Goal: Obtain resource: Download file/media

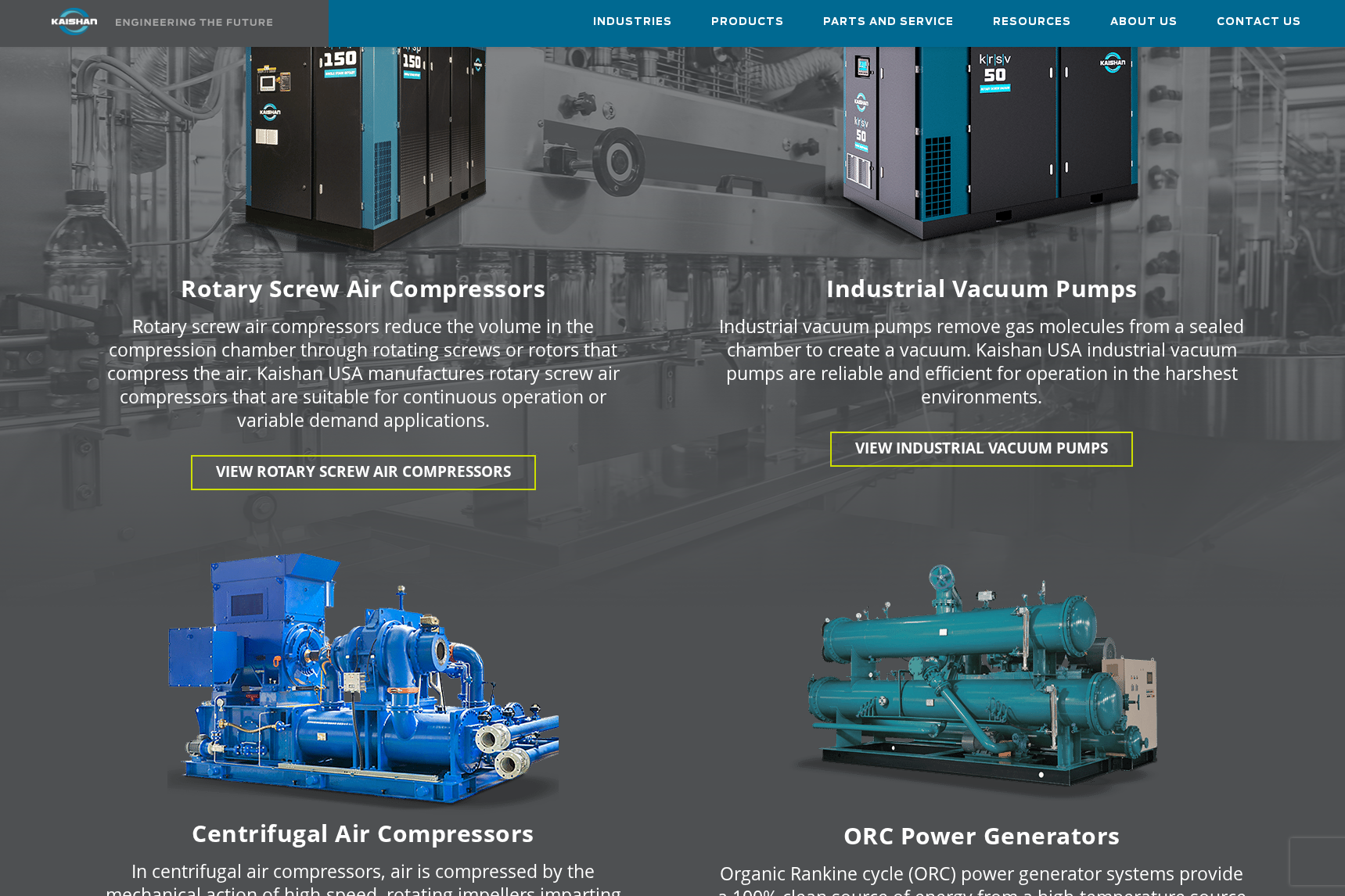
scroll to position [2024, 0]
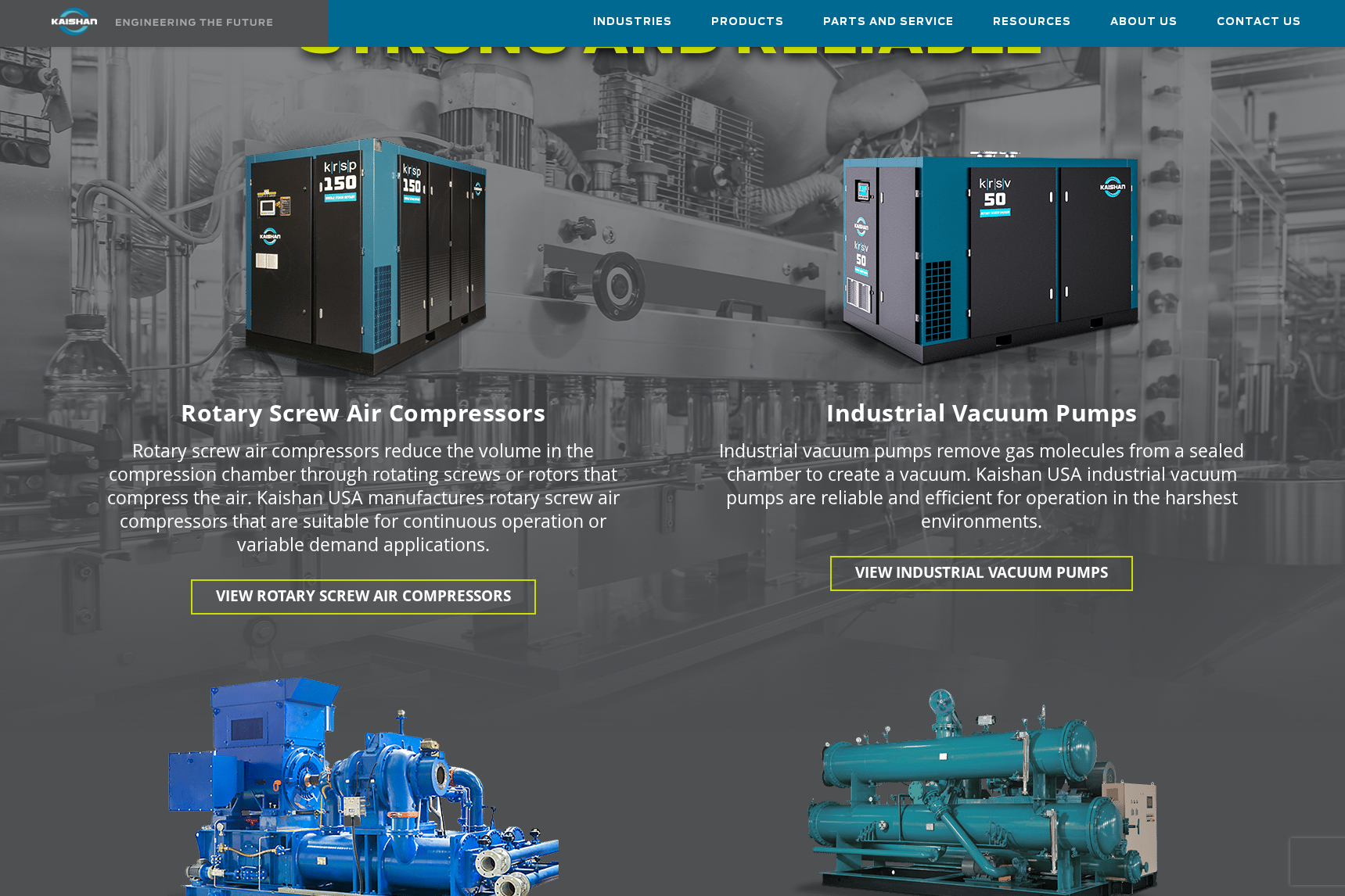
click at [359, 244] on img at bounding box center [363, 263] width 391 height 262
click at [343, 585] on span "View Rotary Screw Air Compressors" at bounding box center [363, 595] width 295 height 21
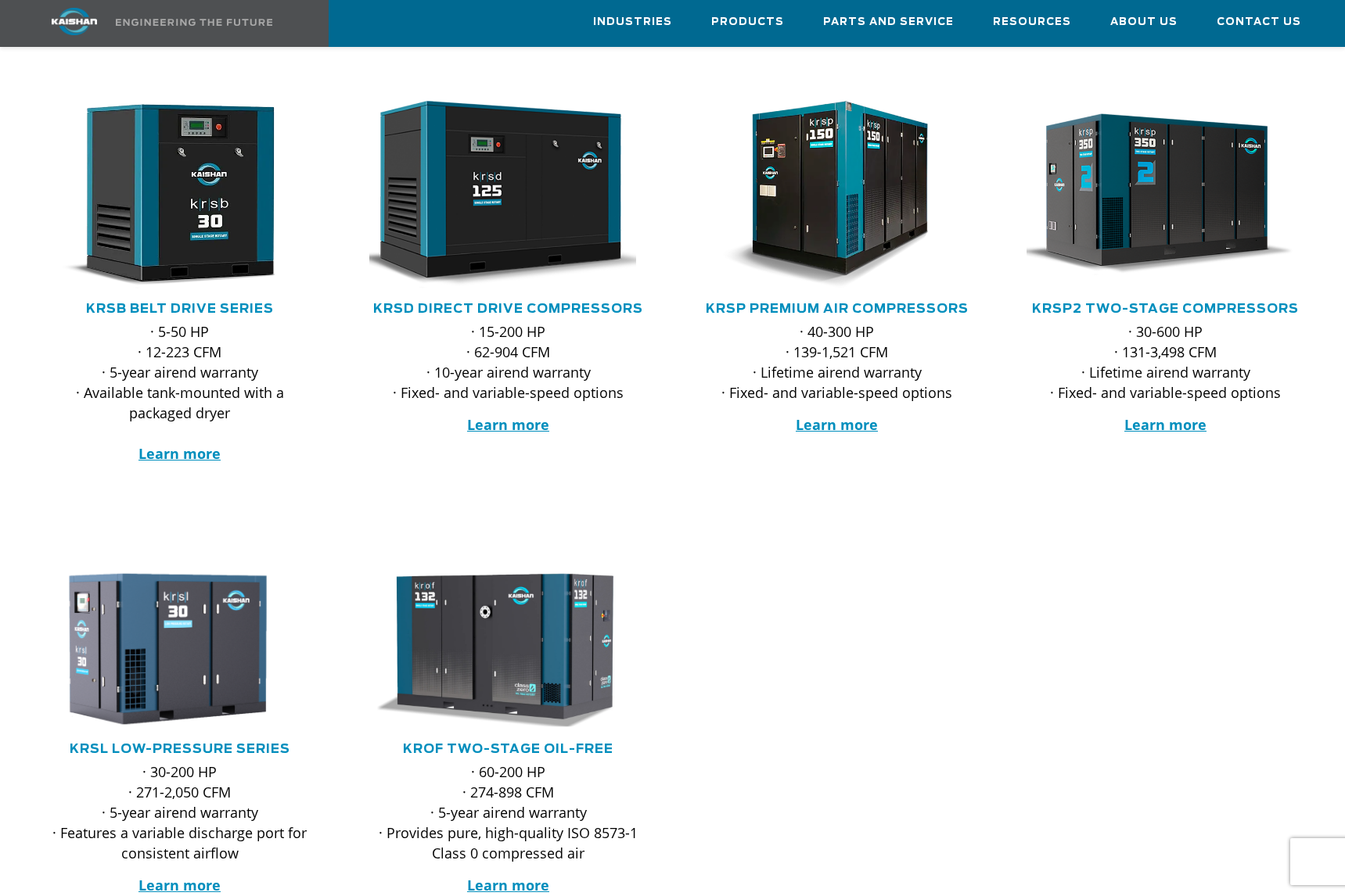
scroll to position [271, 0]
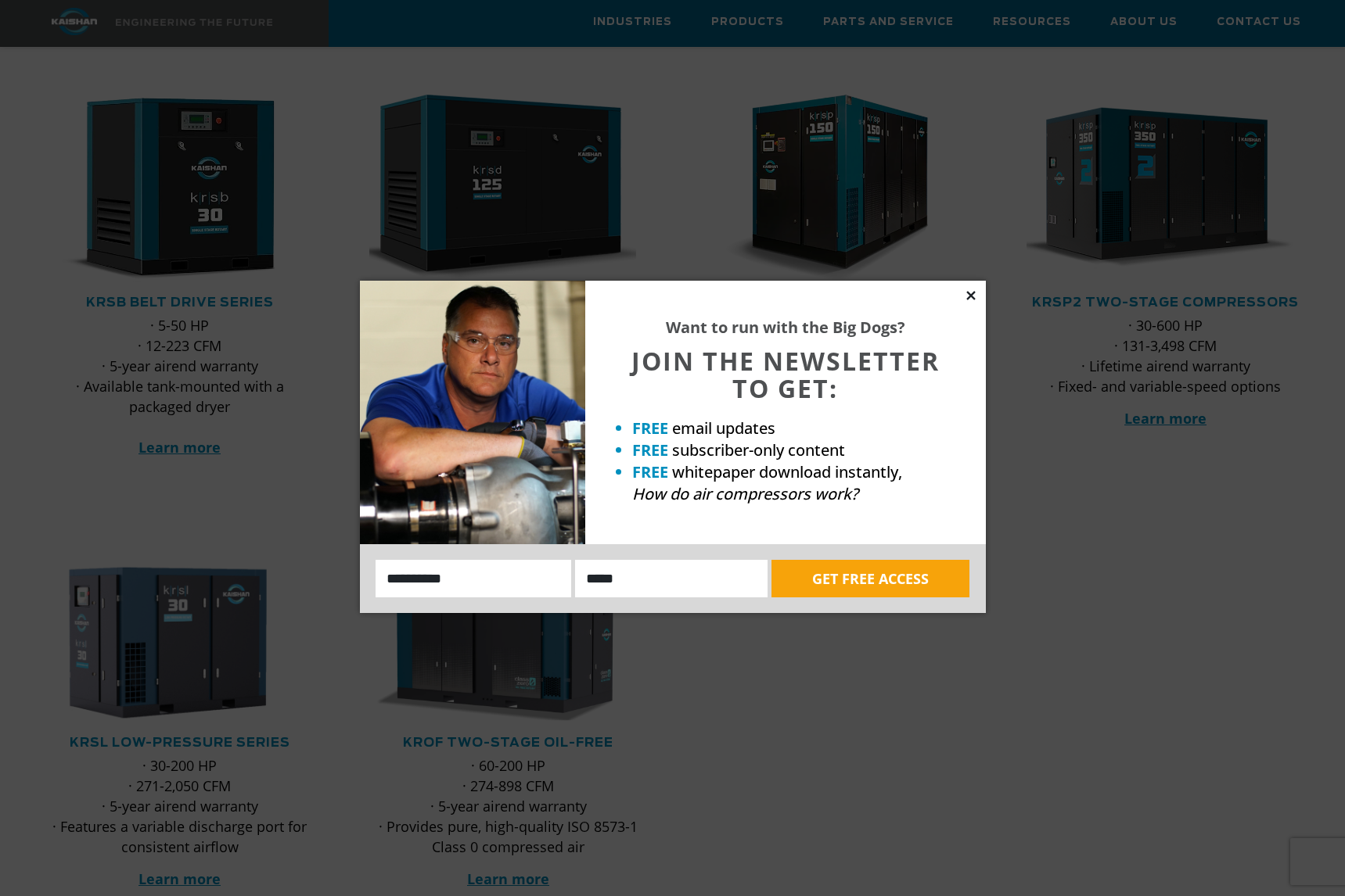
click at [967, 294] on icon at bounding box center [971, 295] width 14 height 14
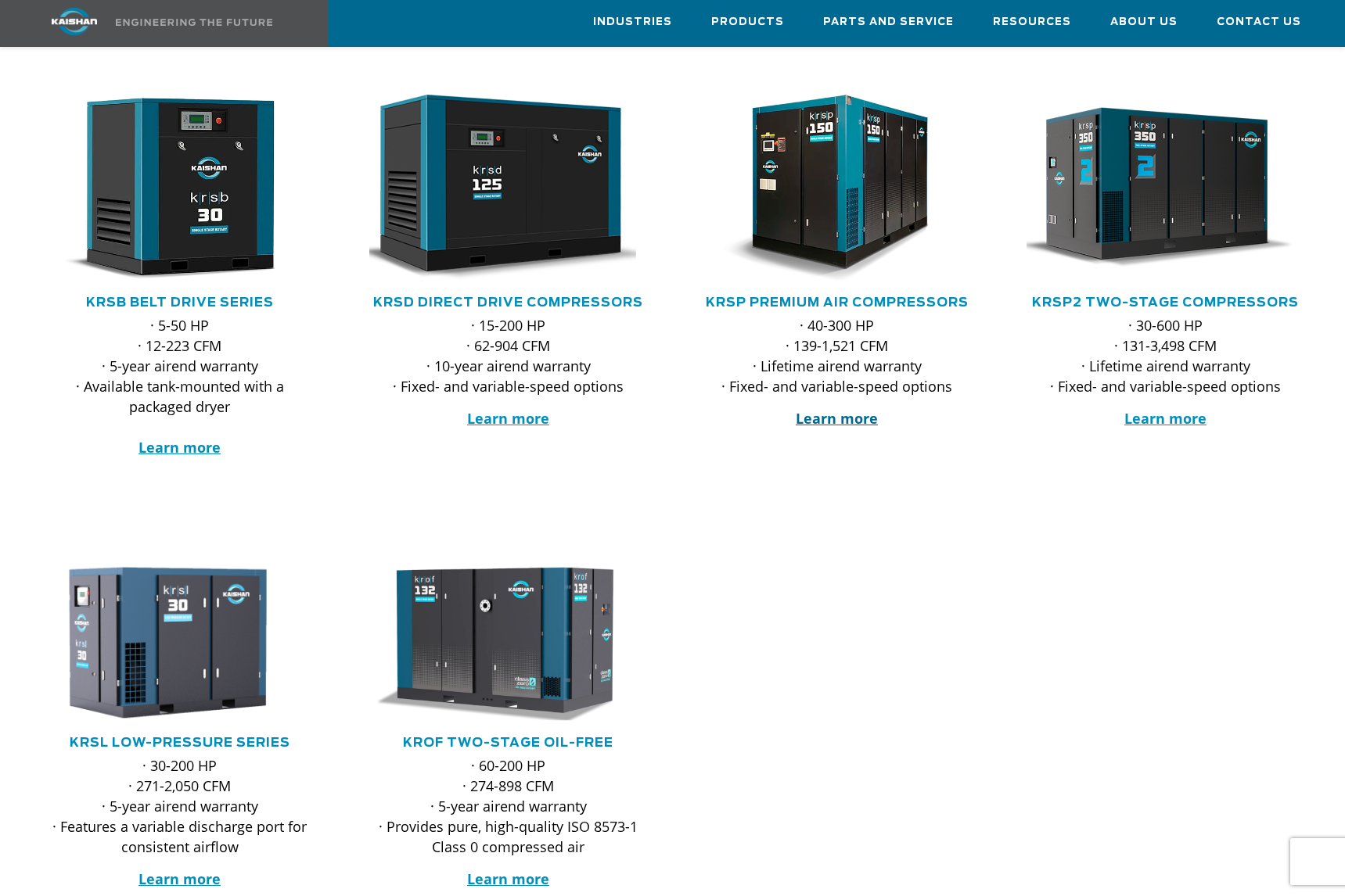
click at [844, 409] on strong "Learn more" at bounding box center [836, 418] width 82 height 19
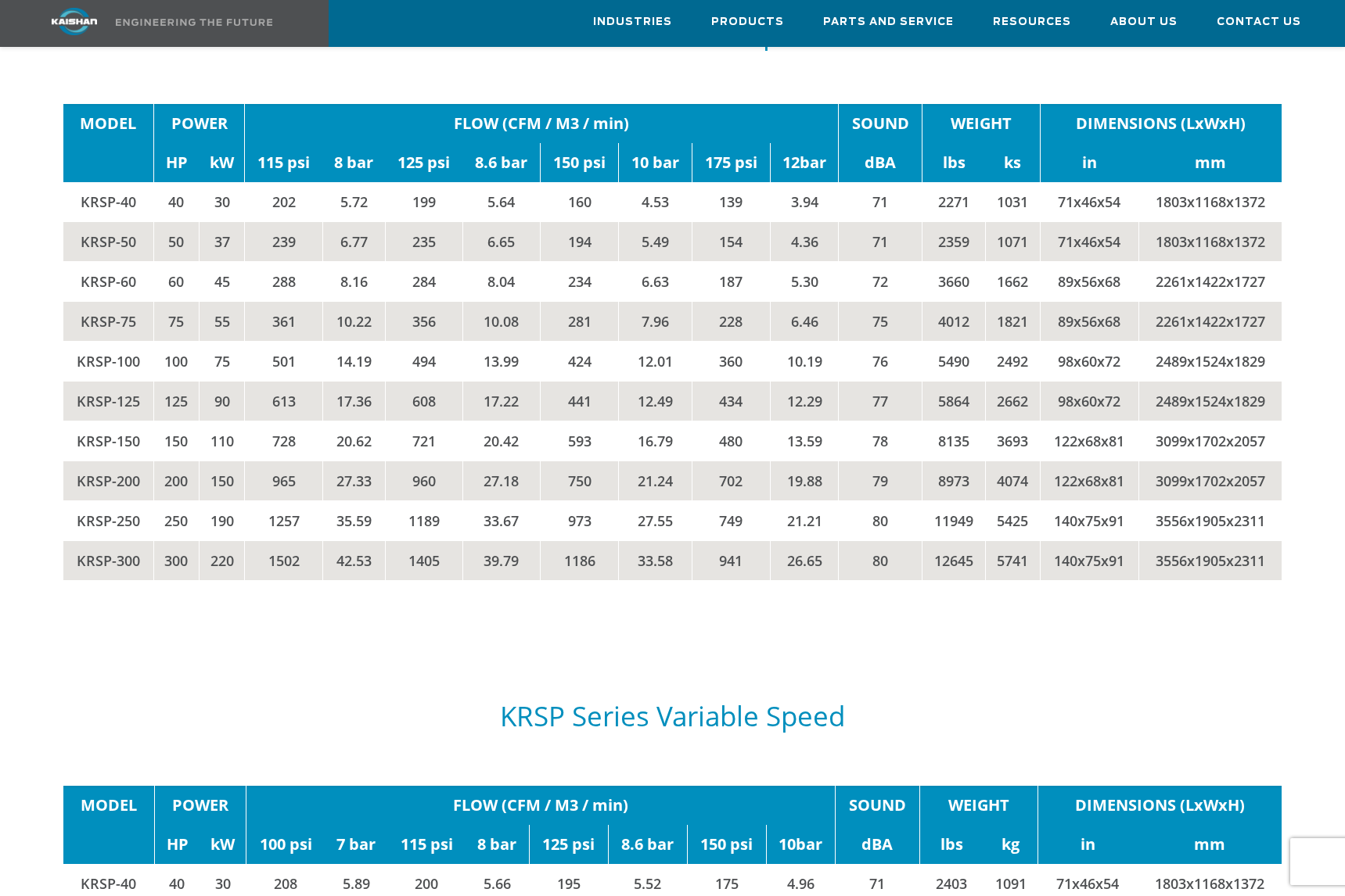
scroll to position [2637, 0]
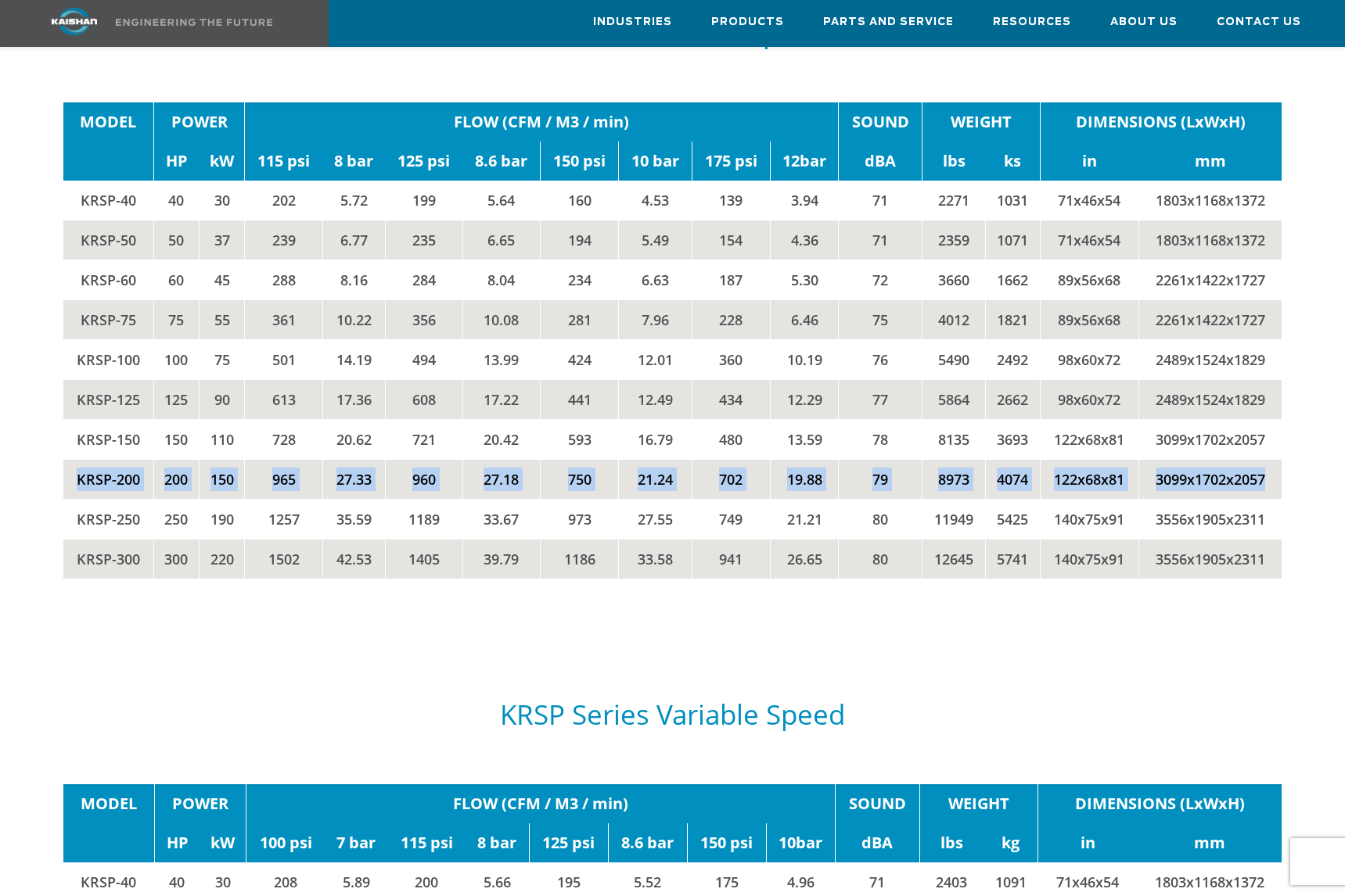
drag, startPoint x: 77, startPoint y: 457, endPoint x: 1265, endPoint y: 462, distance: 1188.0
click at [1265, 462] on tr "KRSP-200 200 150 965 27.33 960 27.18 750 21.24 702 19.88 79 8973 4074 122x68x81…" at bounding box center [672, 479] width 1218 height 40
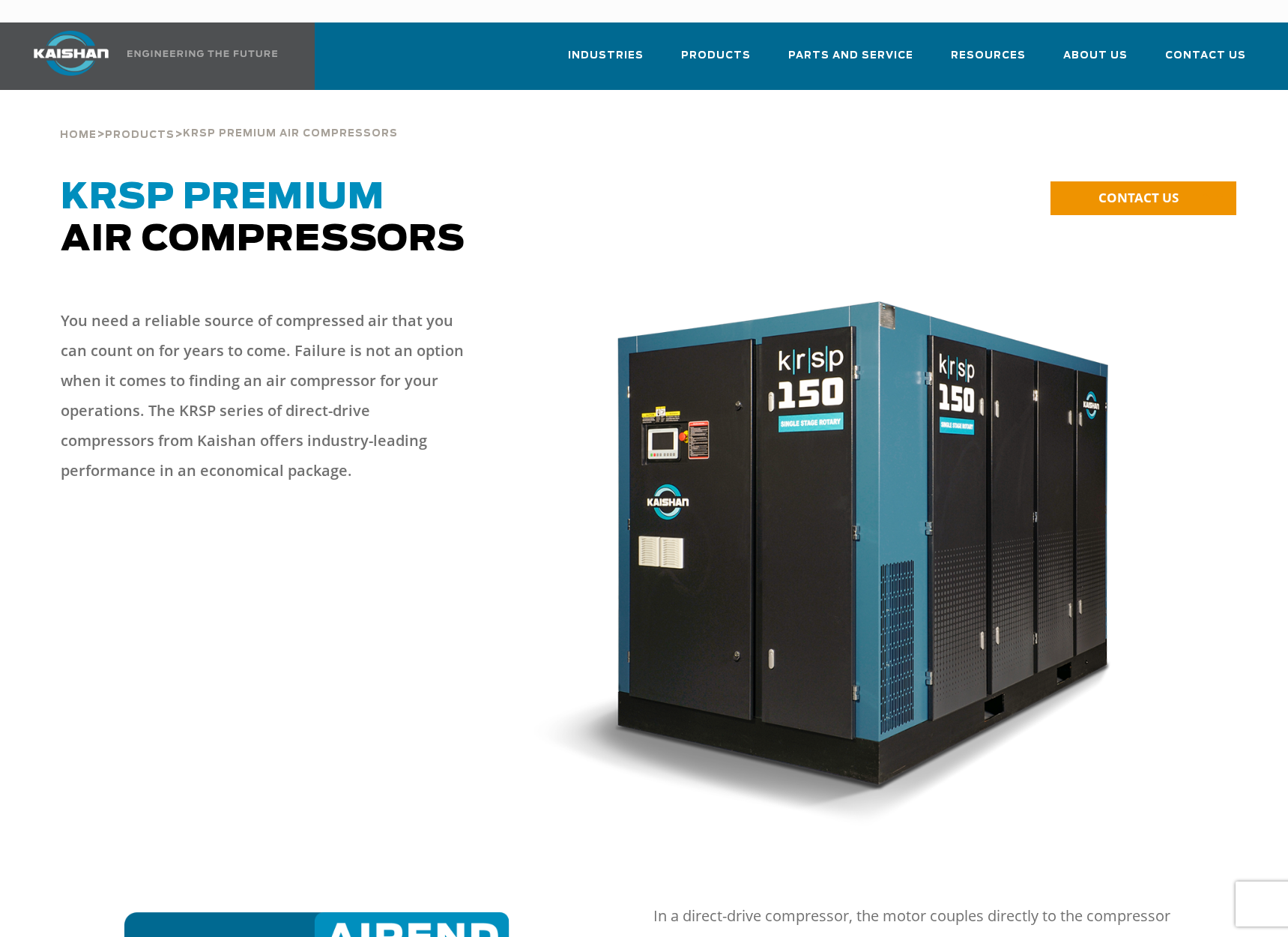
scroll to position [0, 0]
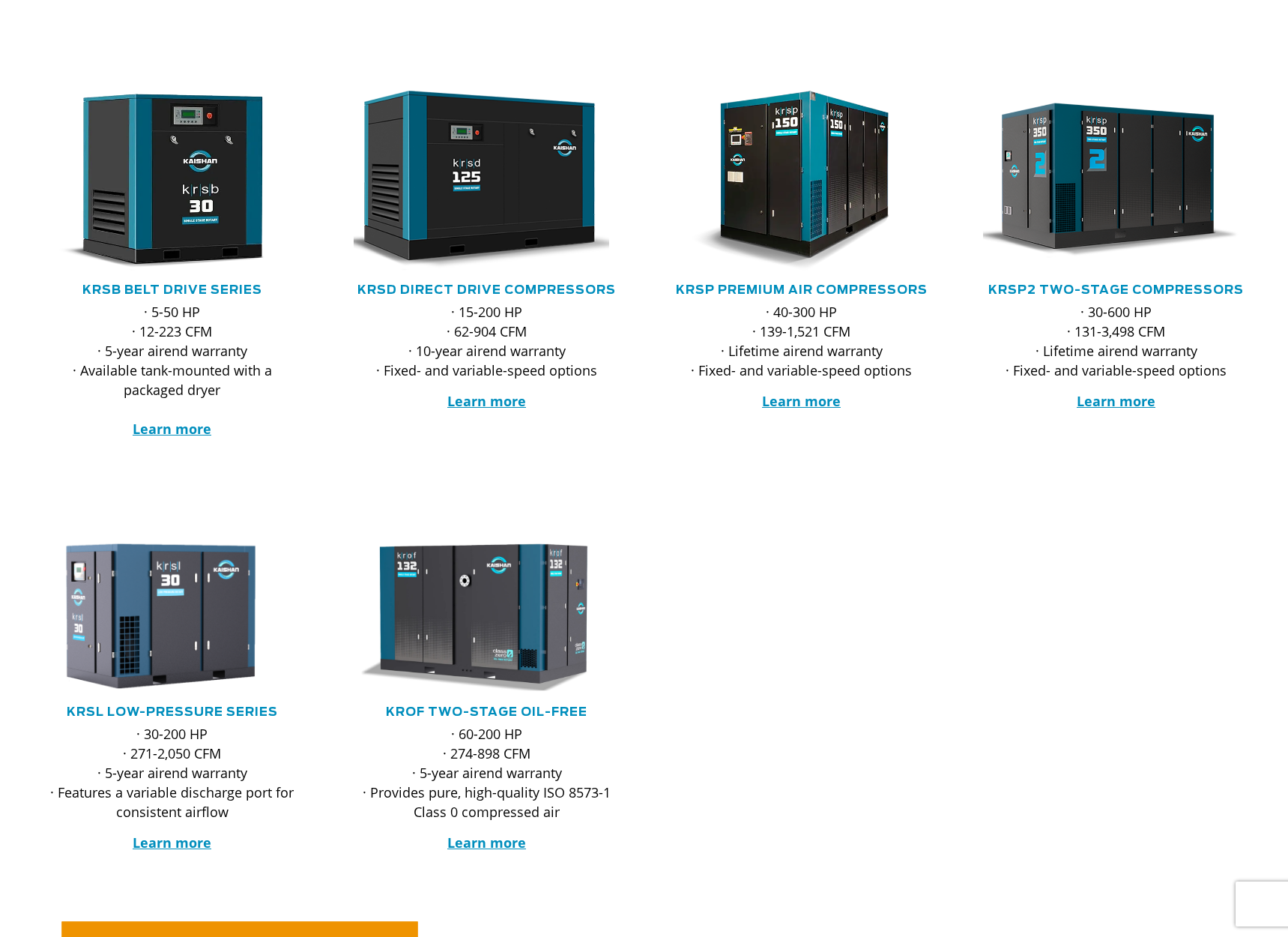
scroll to position [260, 0]
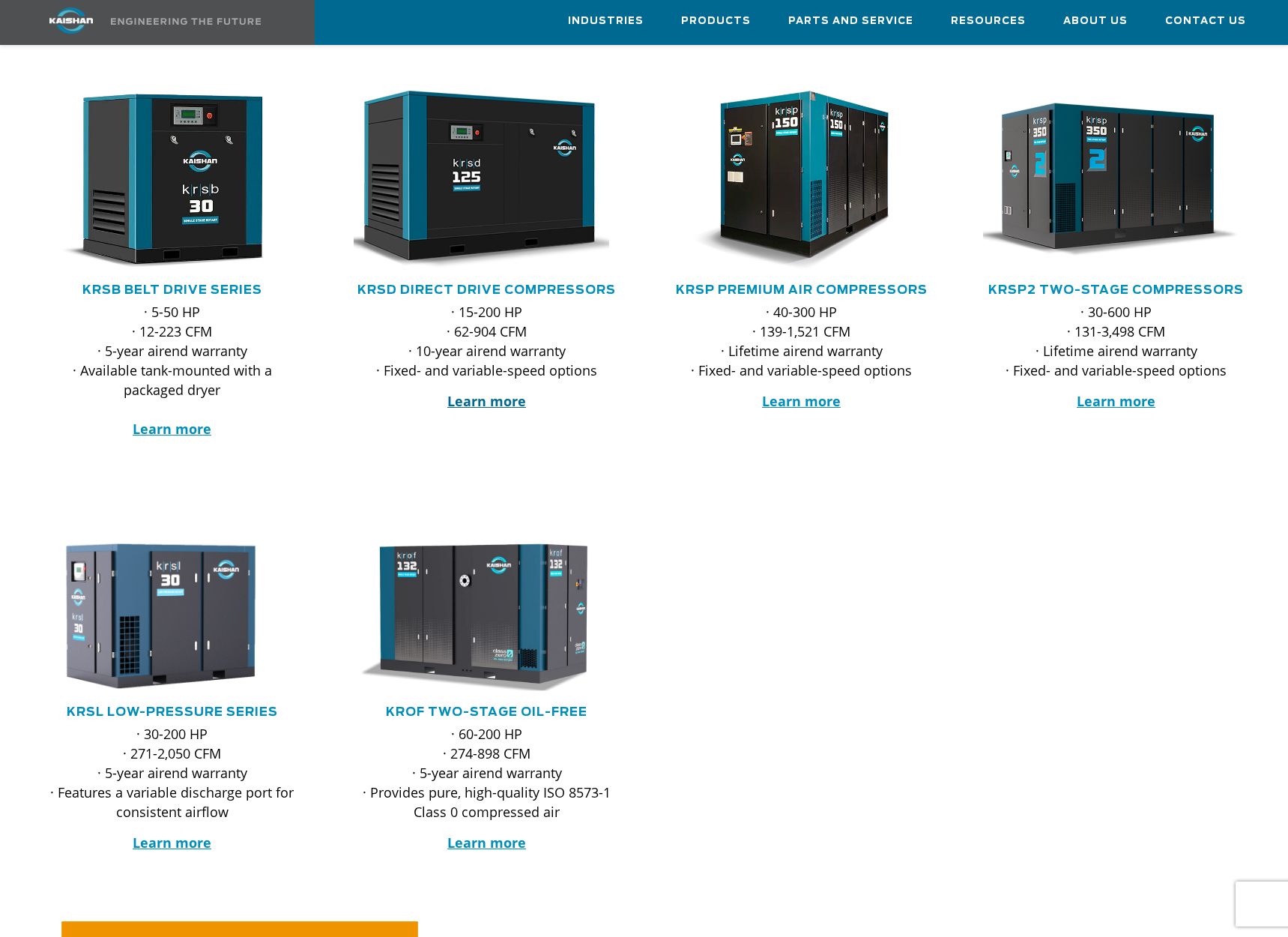
click at [490, 392] on strong "Learn more" at bounding box center [486, 400] width 79 height 18
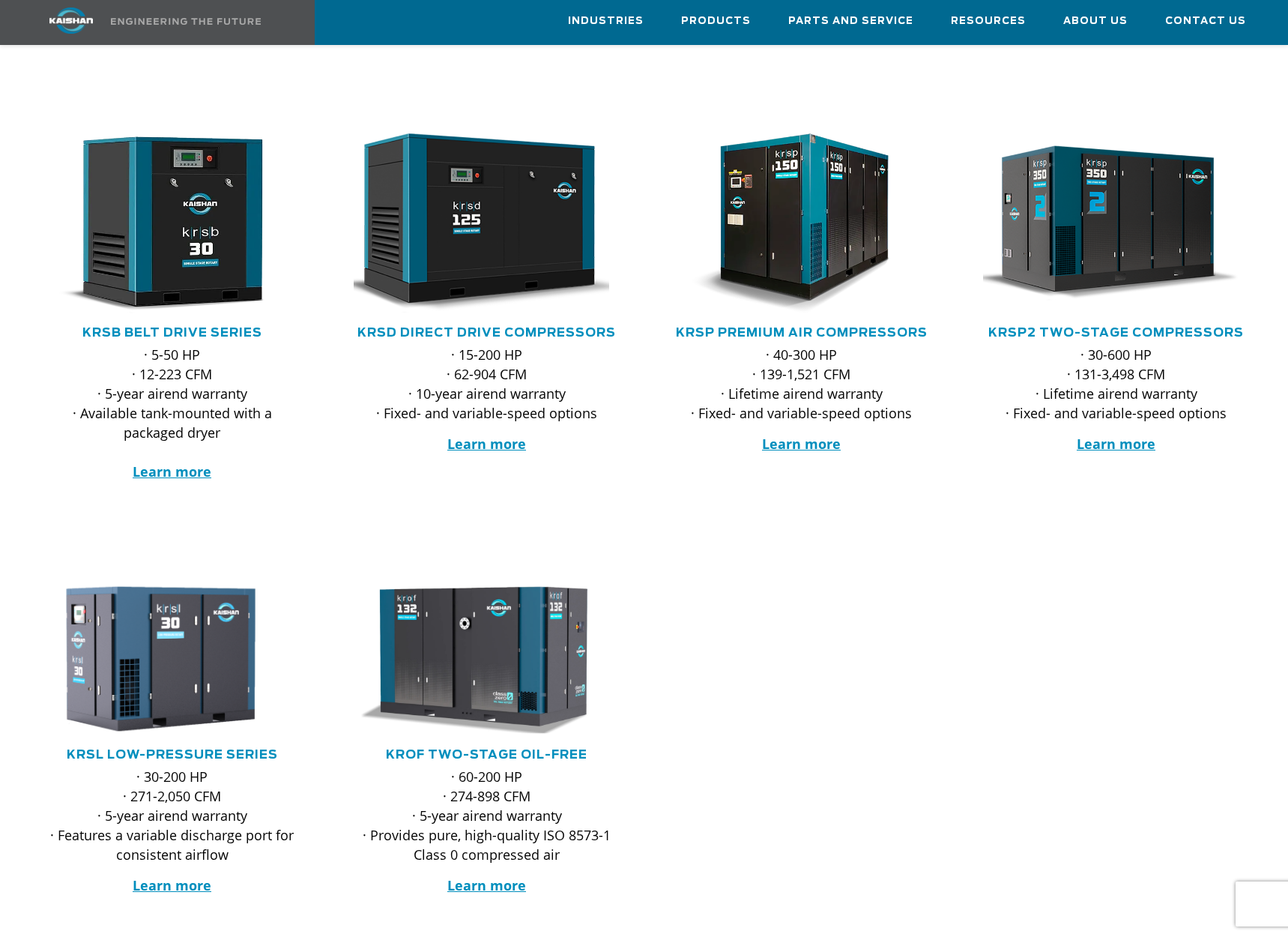
scroll to position [215, 0]
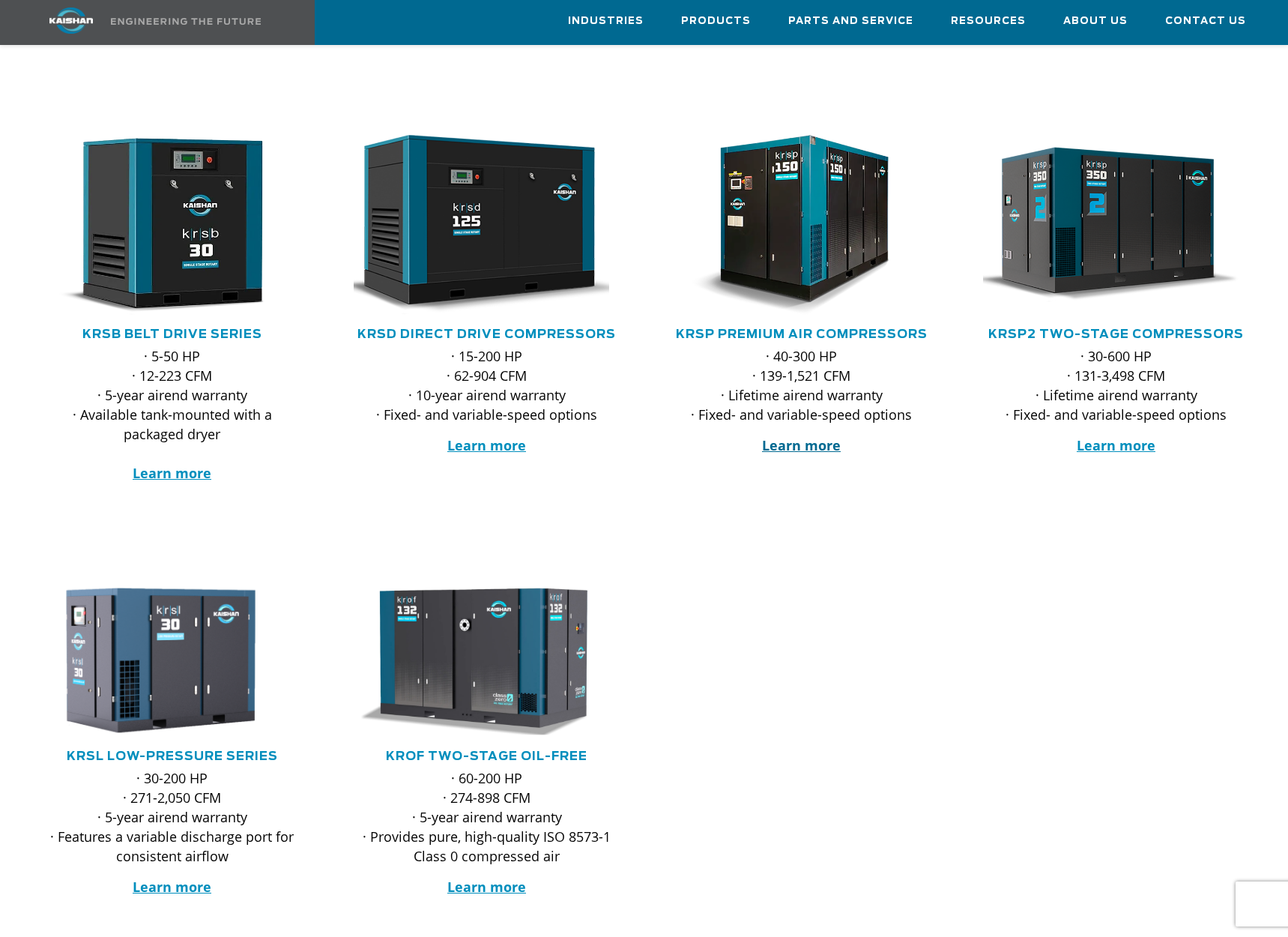
click at [809, 436] on strong "Learn more" at bounding box center [801, 445] width 79 height 18
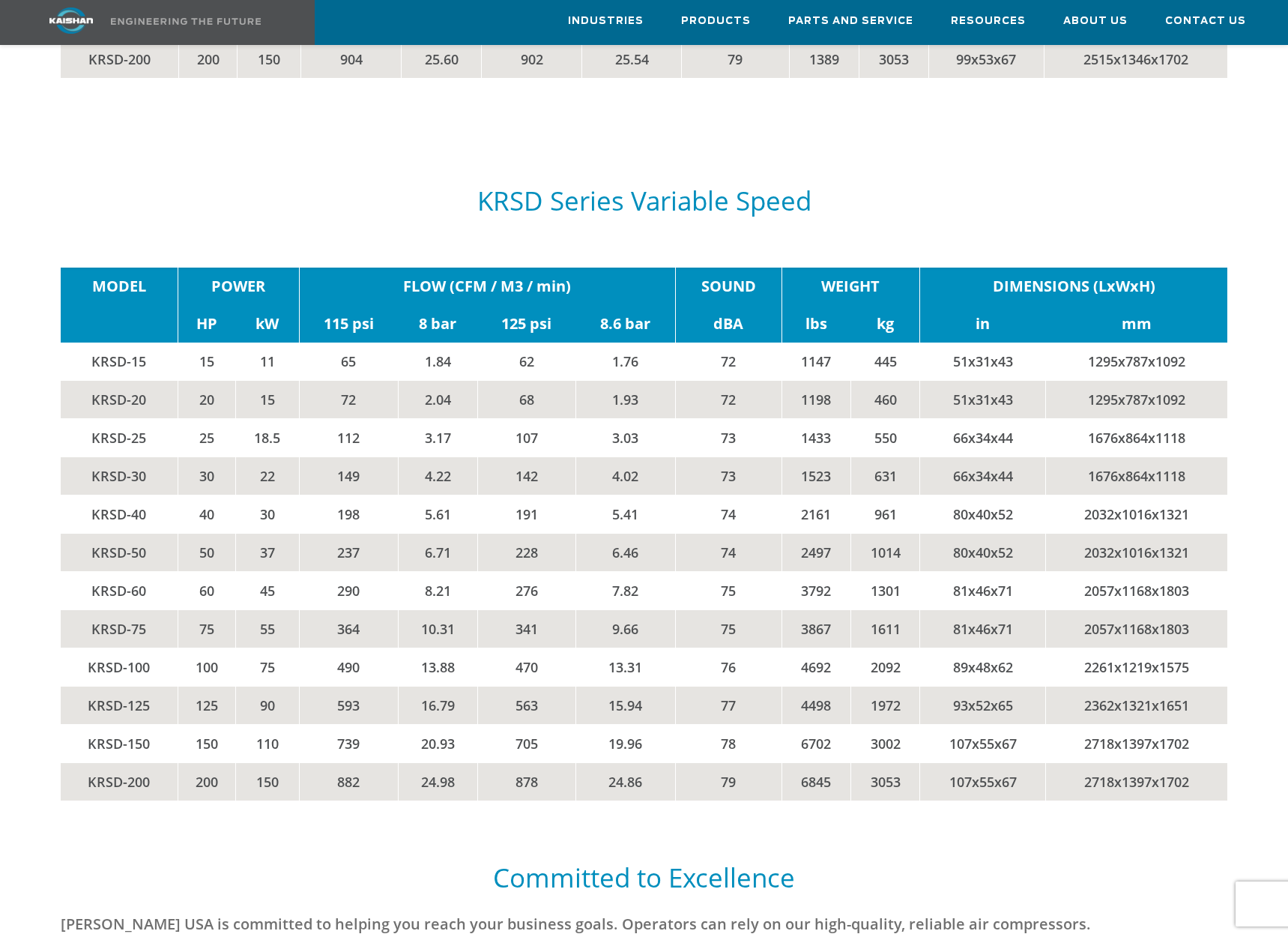
scroll to position [2980, 0]
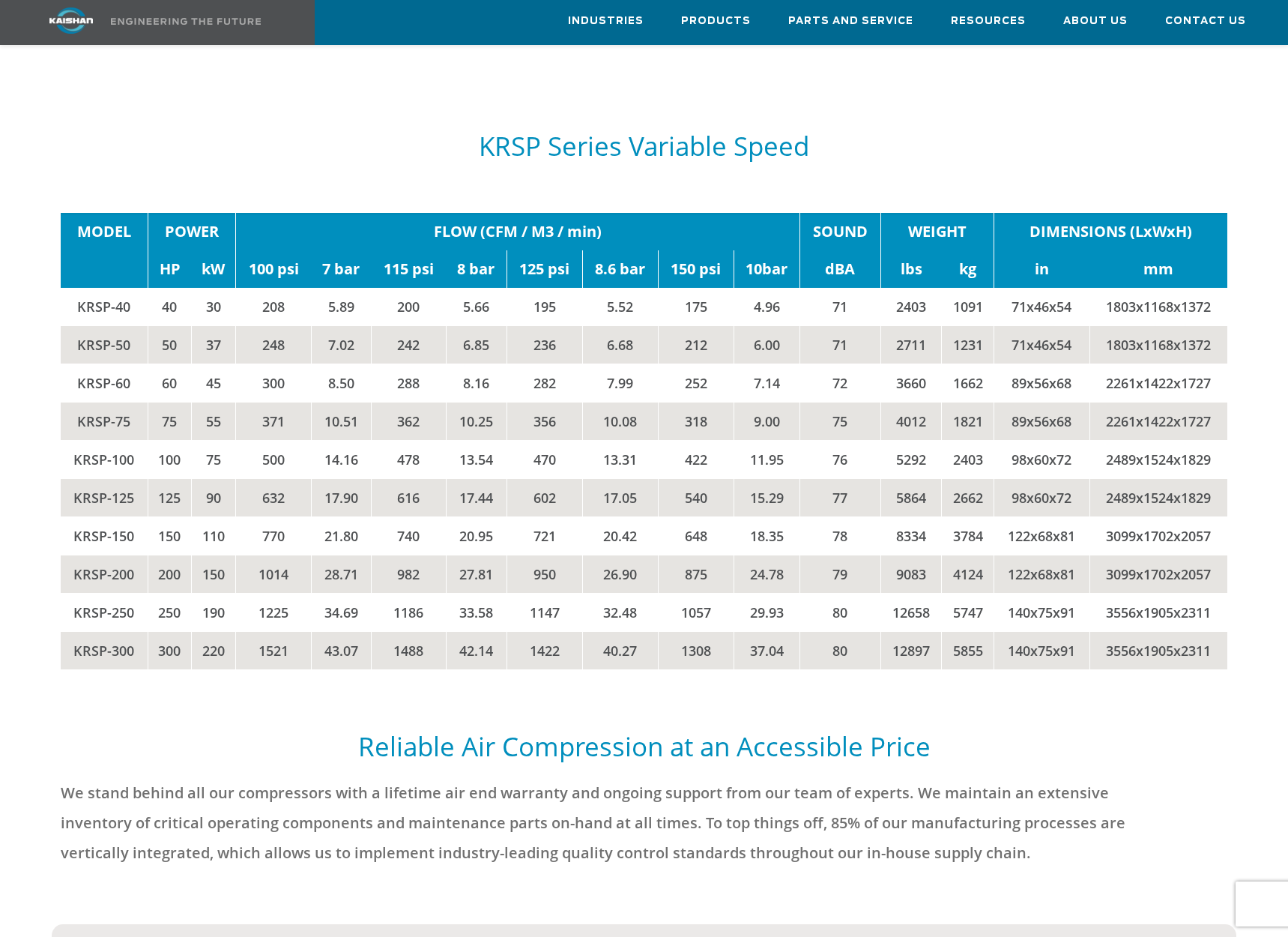
scroll to position [3067, 0]
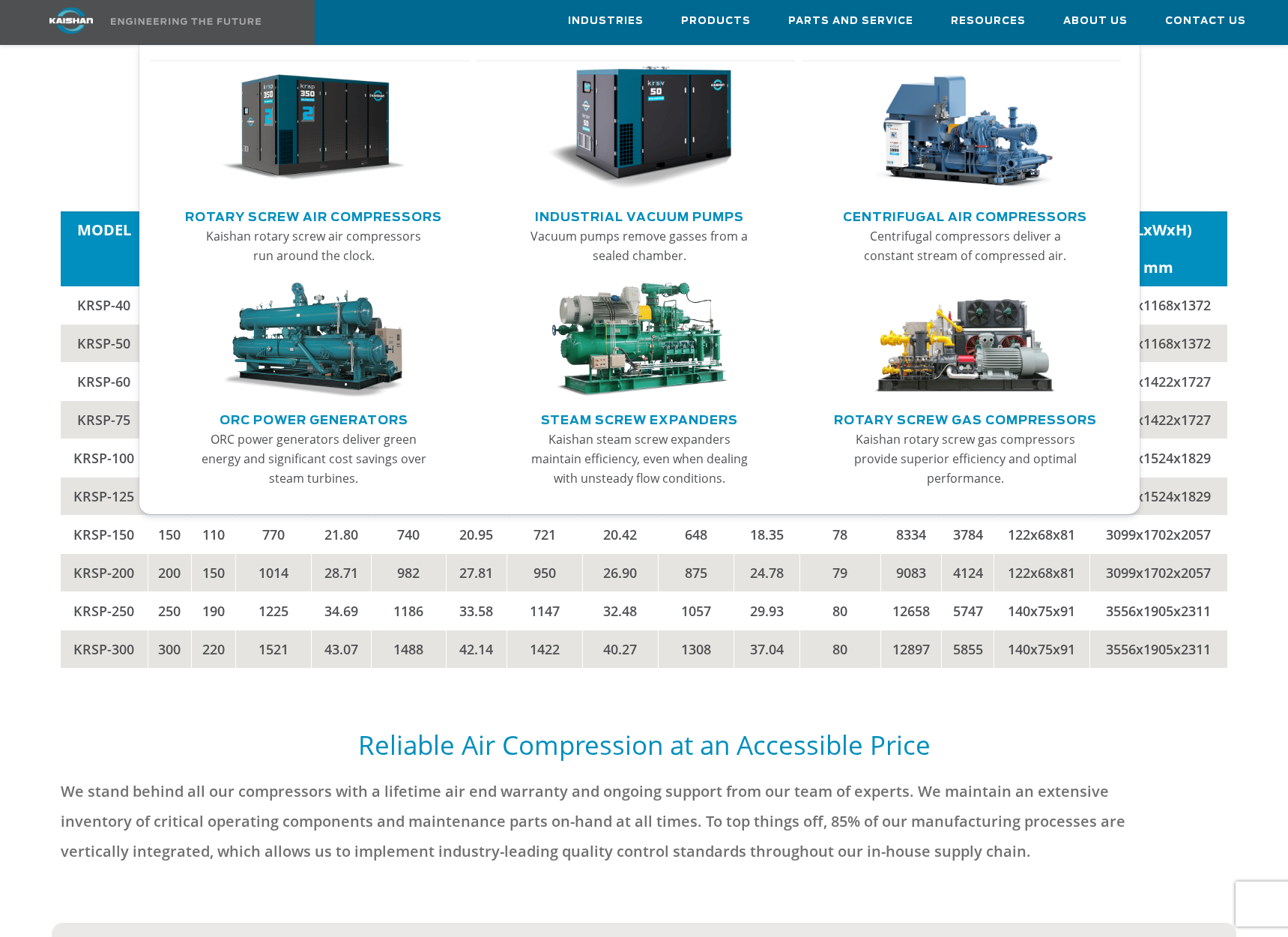
click at [365, 219] on link "Rotary Screw Air Compressors" at bounding box center [313, 215] width 257 height 22
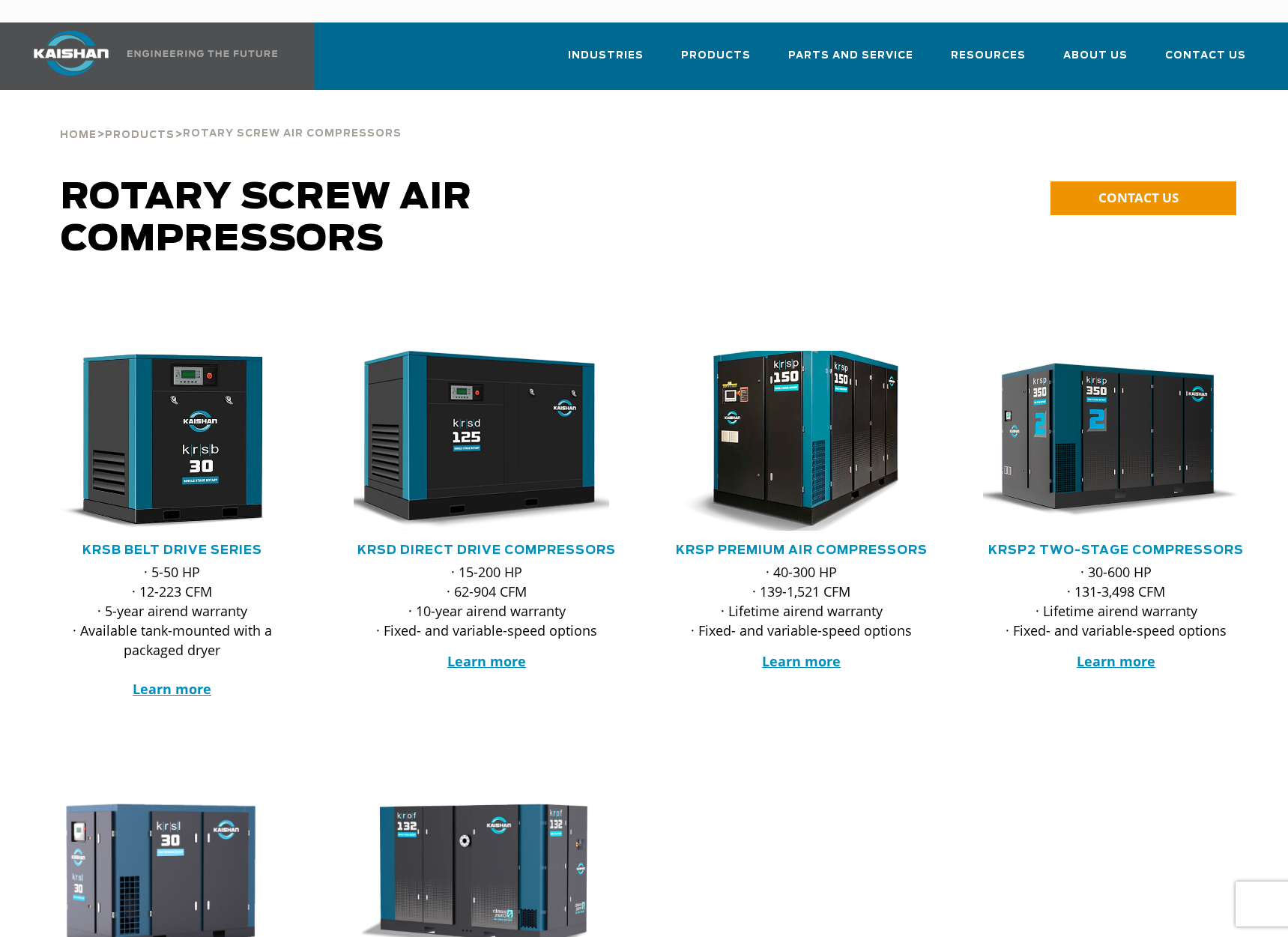
click at [808, 402] on img at bounding box center [791, 440] width 294 height 197
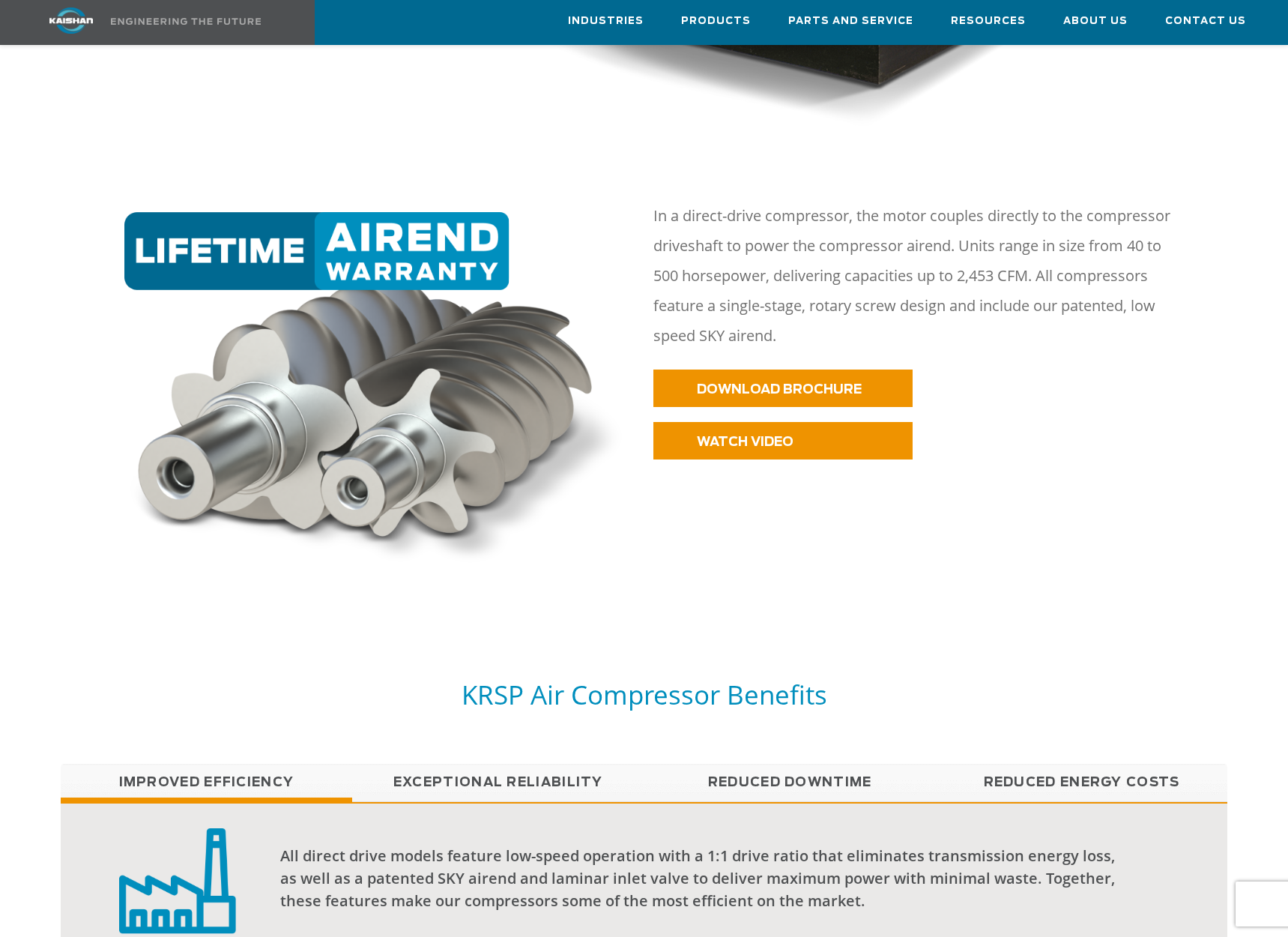
scroll to position [799, 0]
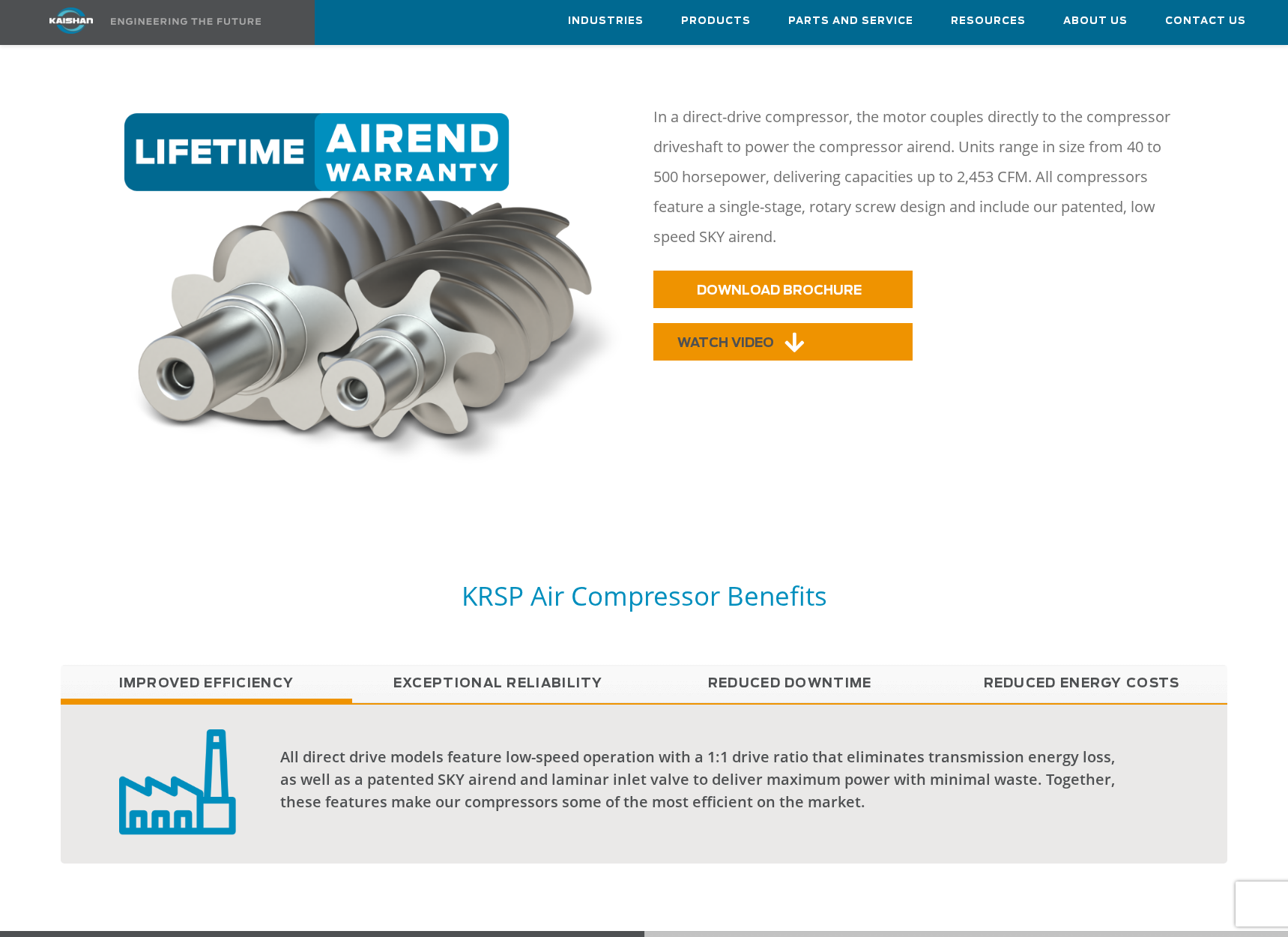
click at [792, 331] on icon at bounding box center [794, 342] width 20 height 22
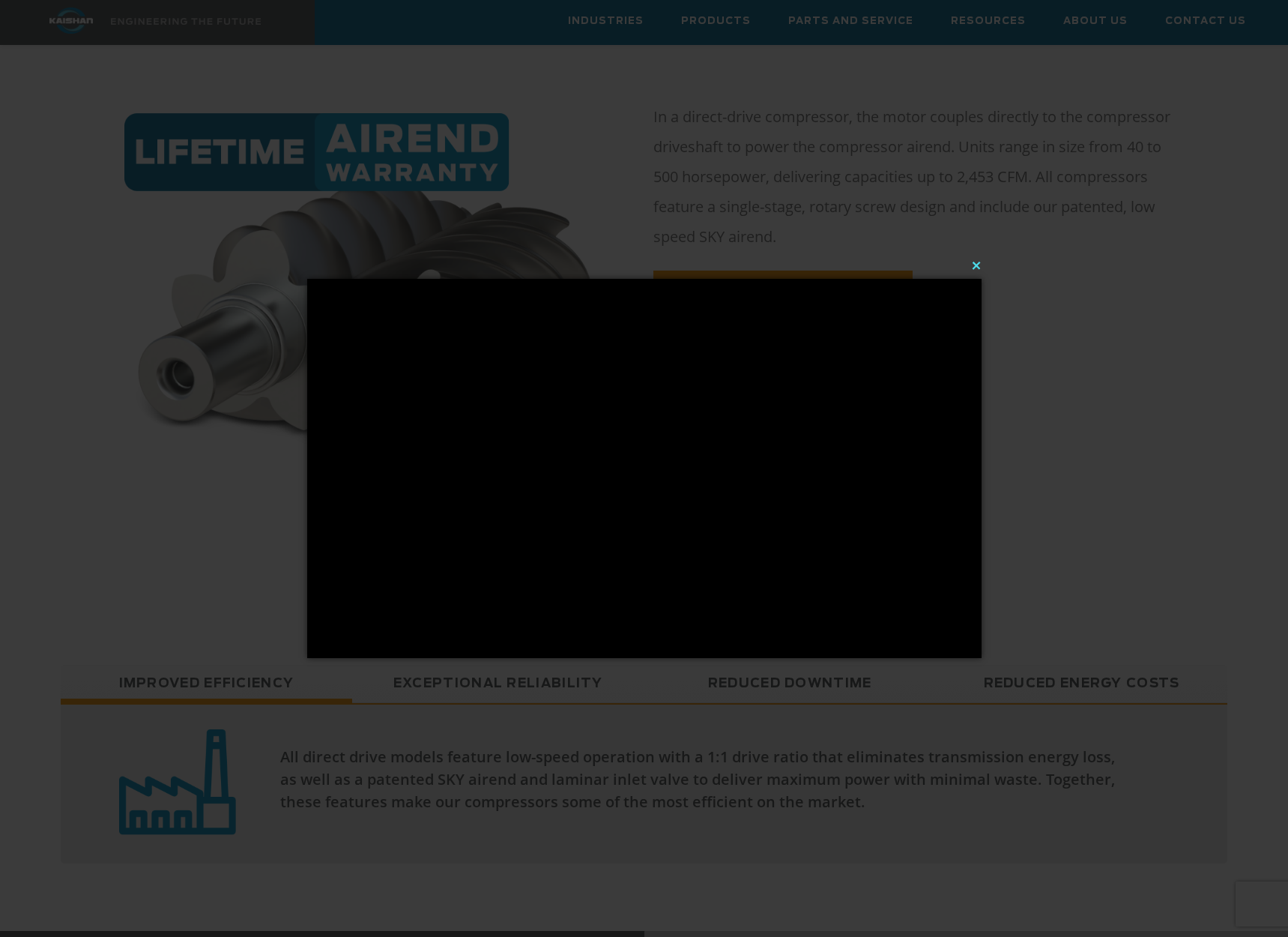
click at [973, 265] on button "×" at bounding box center [649, 265] width 674 height 33
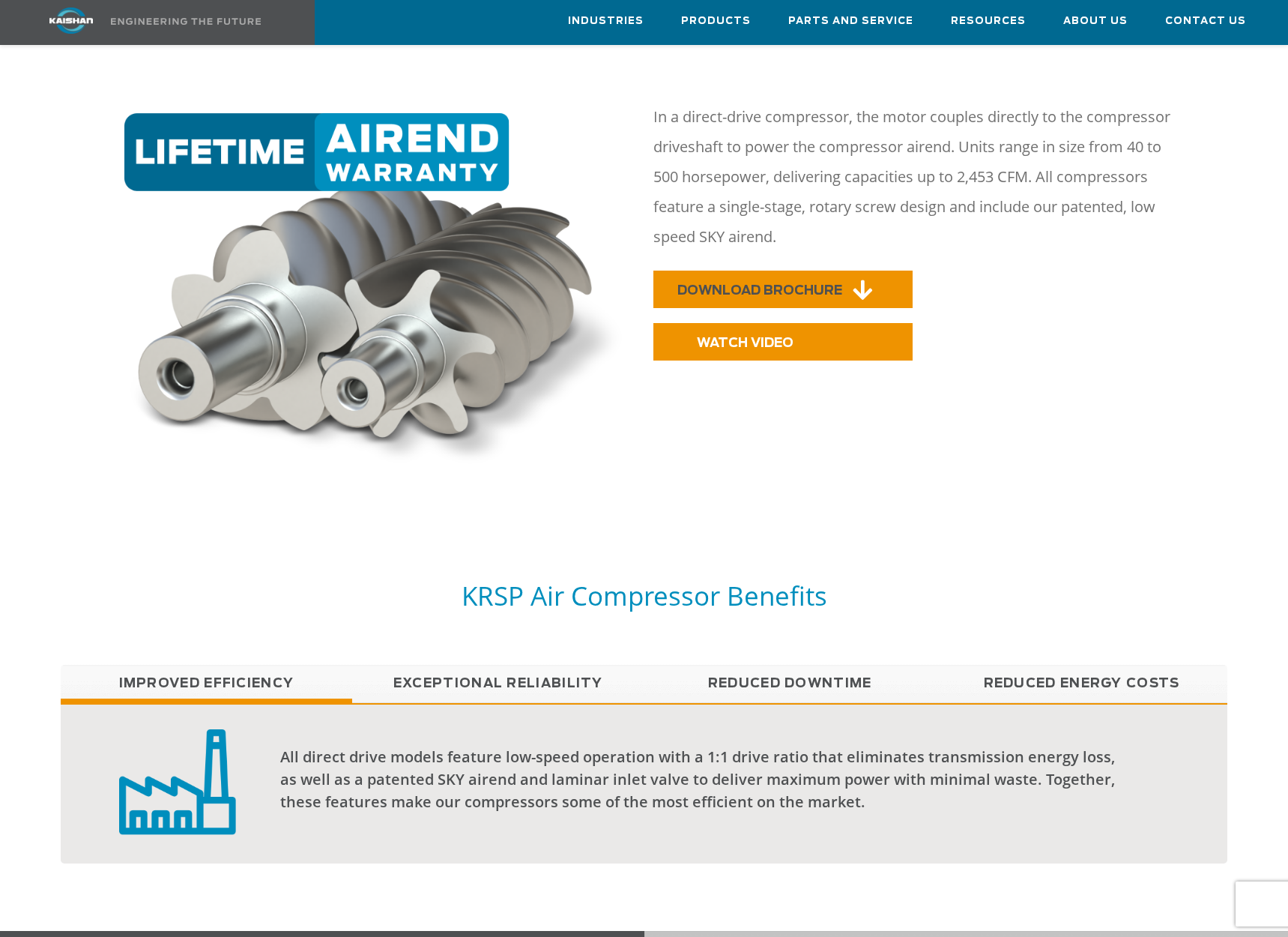
click at [854, 279] on icon at bounding box center [862, 290] width 20 height 22
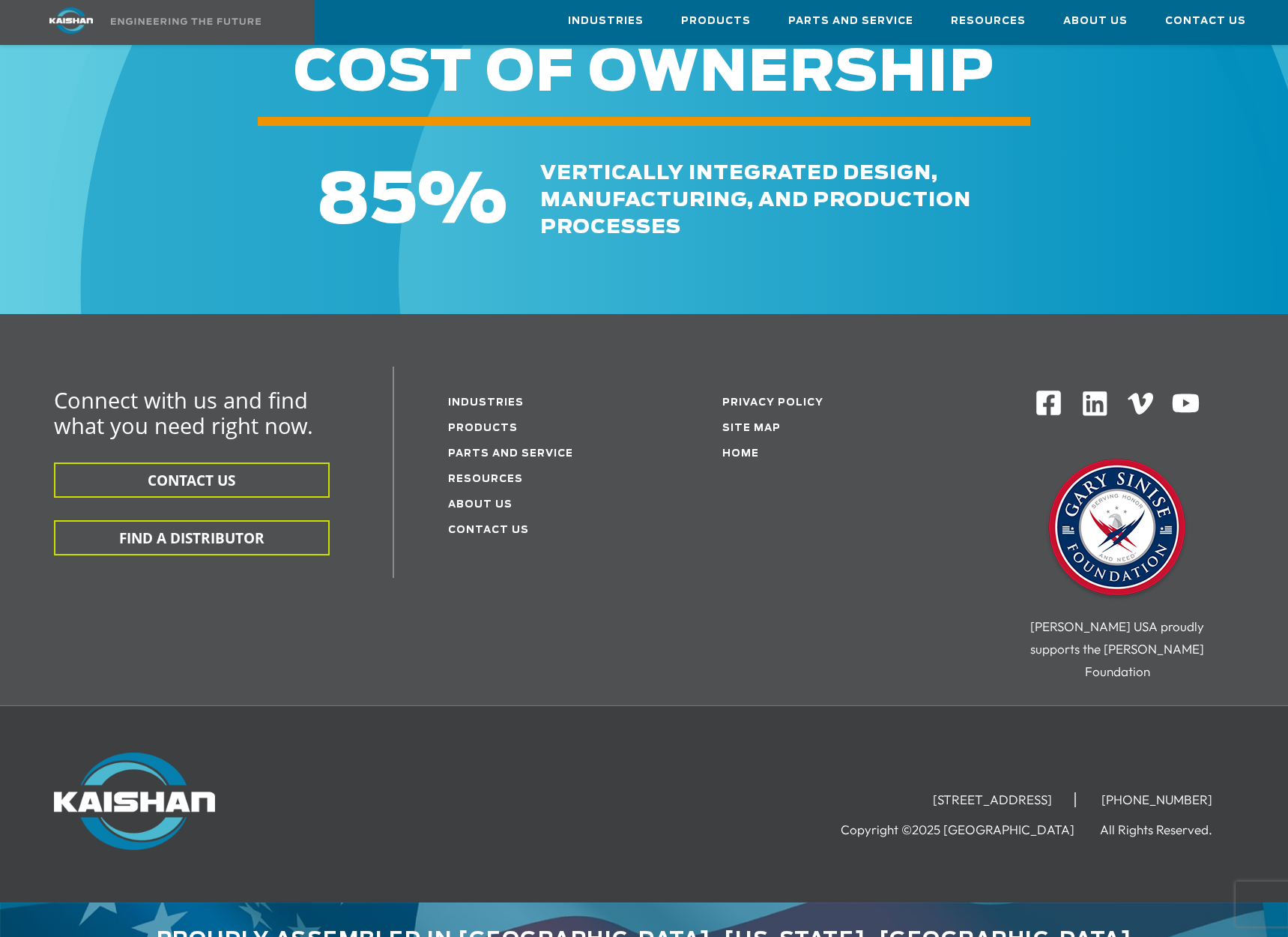
scroll to position [4414, 0]
click at [498, 475] on link "Resources" at bounding box center [485, 480] width 75 height 9
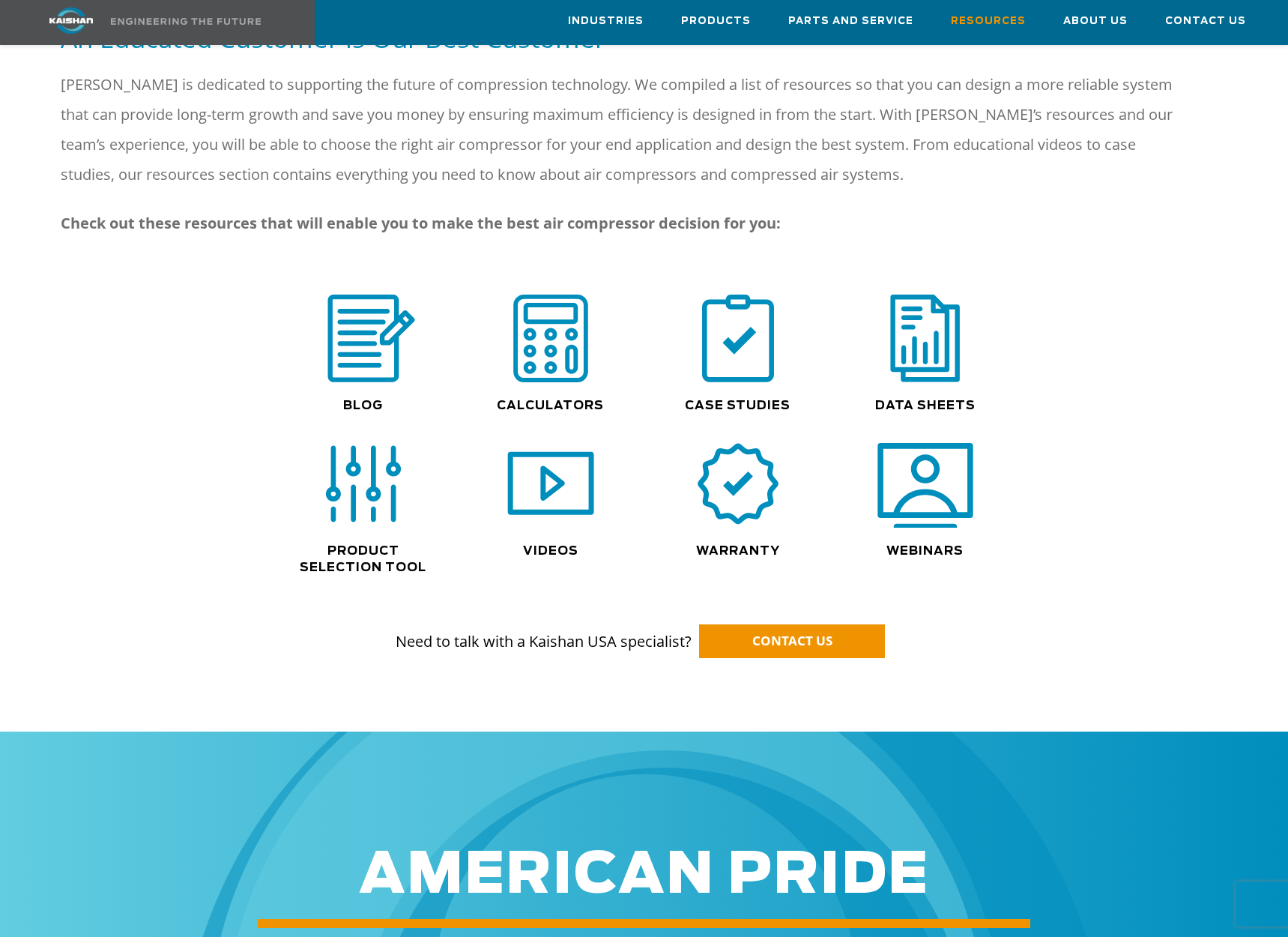
scroll to position [846, 0]
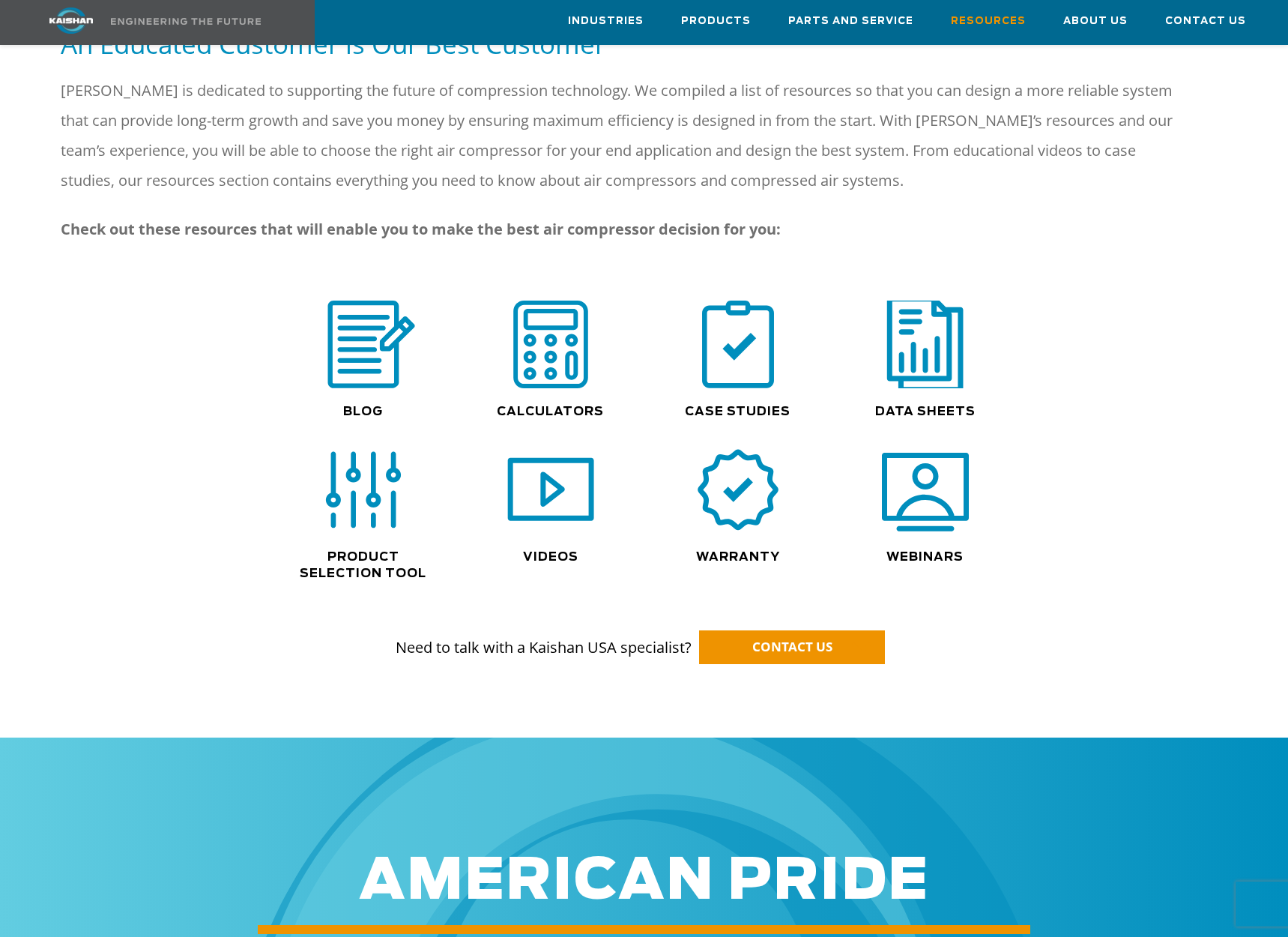
click at [941, 305] on img at bounding box center [925, 344] width 96 height 97
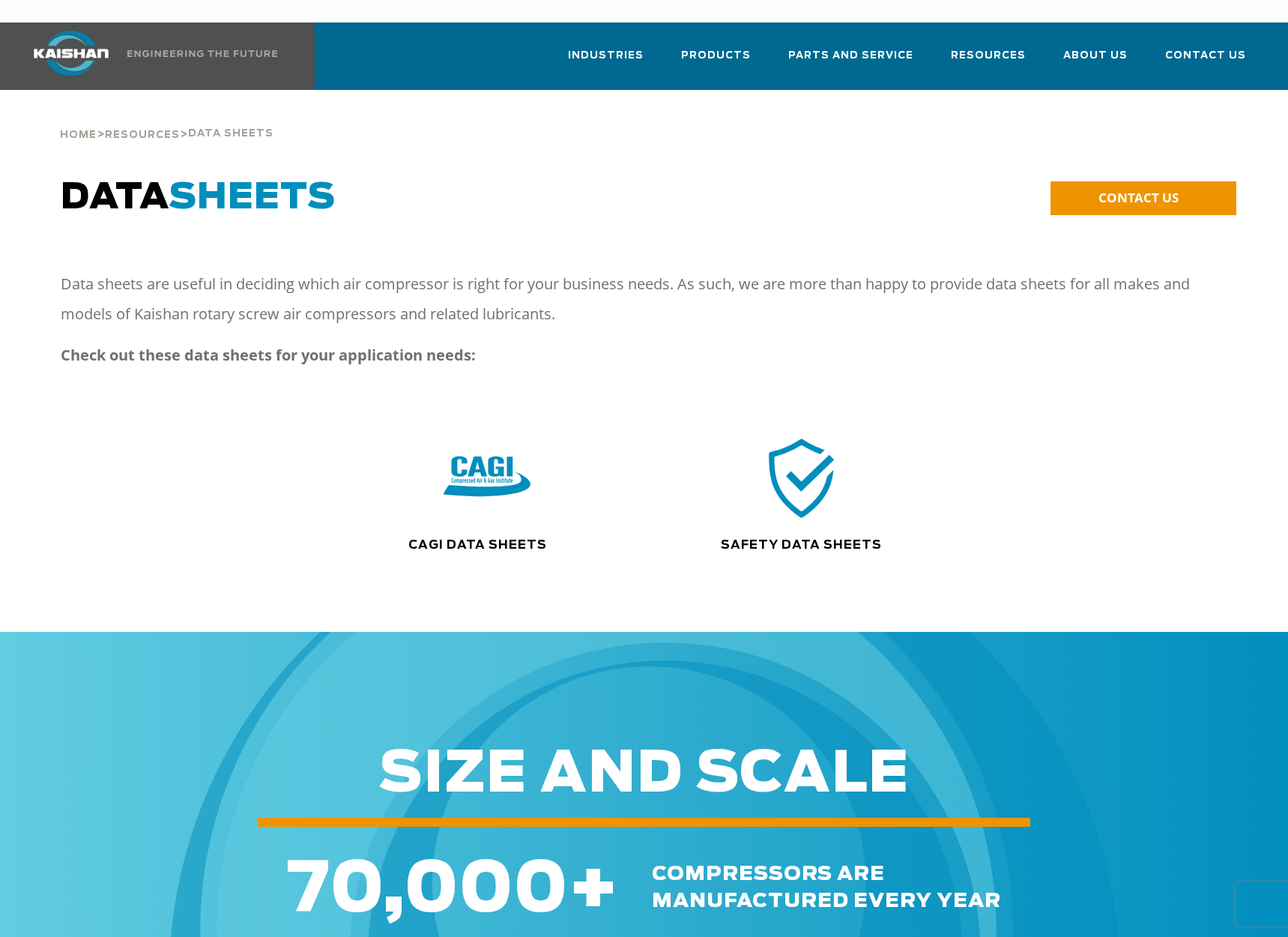
click at [442, 345] on strong "Check out these data sheets for your application needs:" at bounding box center [268, 355] width 415 height 21
click at [485, 452] on img at bounding box center [487, 477] width 96 height 97
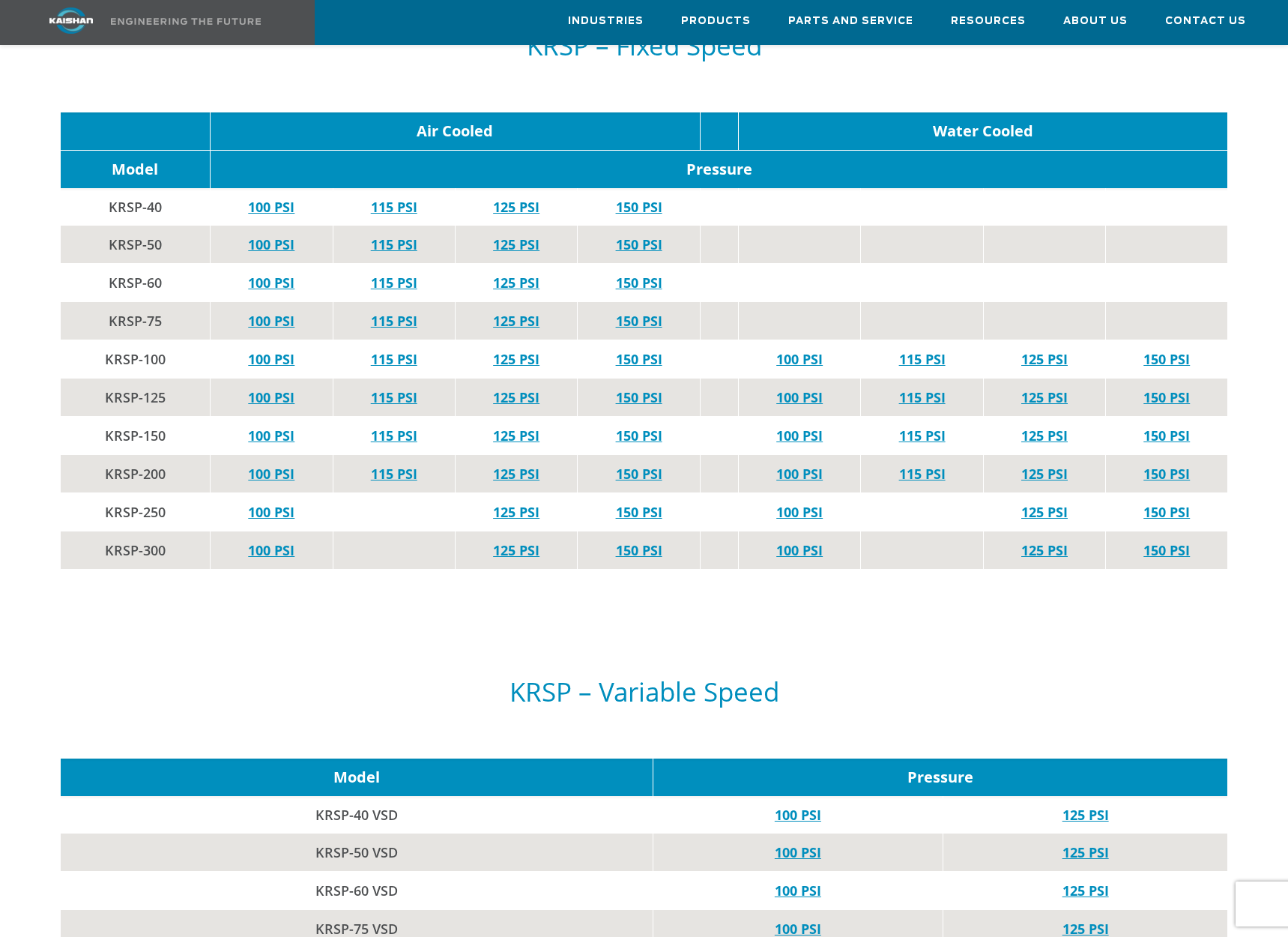
scroll to position [2813, 0]
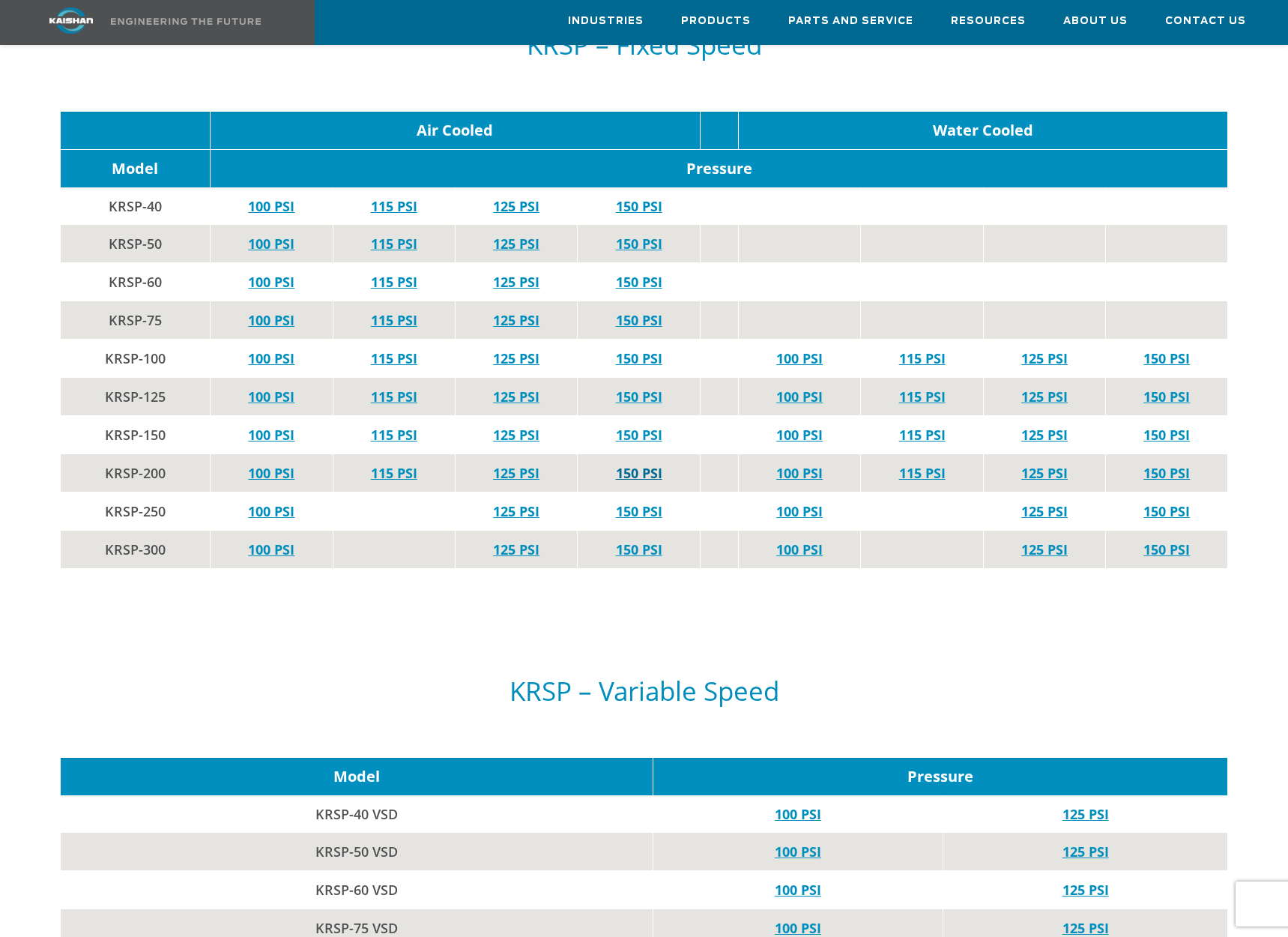
click at [644, 464] on link "150 PSI" at bounding box center [638, 473] width 46 height 18
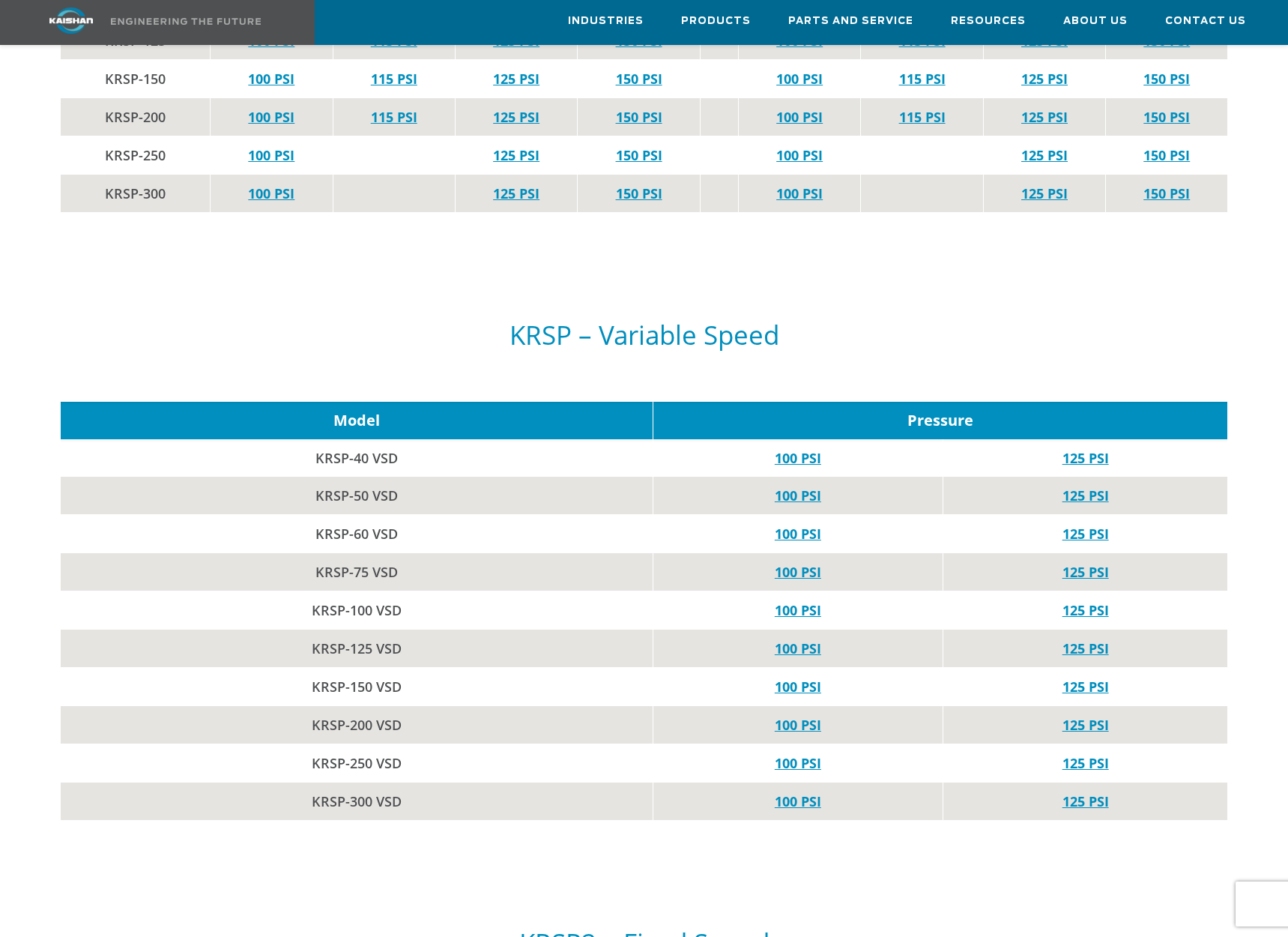
scroll to position [3166, 0]
